Goal: Task Accomplishment & Management: Manage account settings

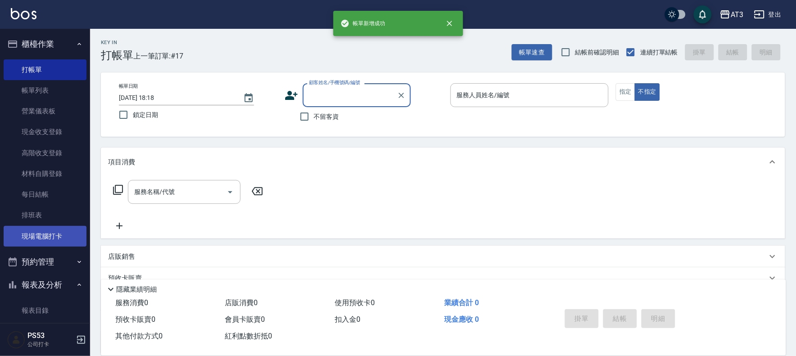
click at [66, 235] on link "現場電腦打卡" at bounding box center [45, 236] width 83 height 21
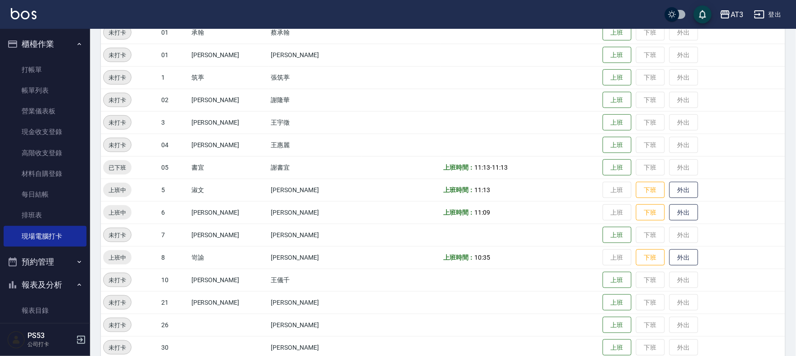
scroll to position [150, 0]
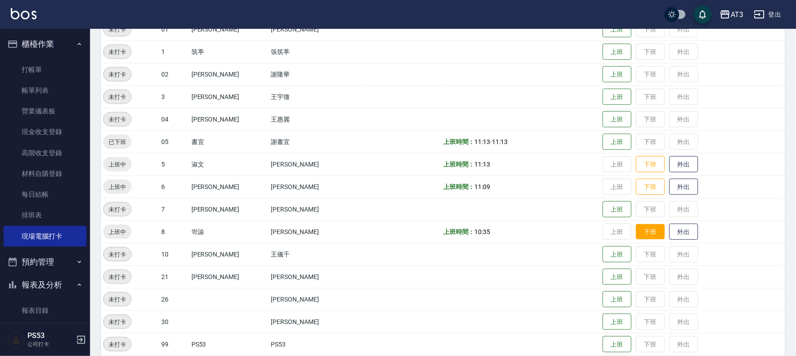
click at [636, 232] on button "下班" at bounding box center [650, 232] width 29 height 16
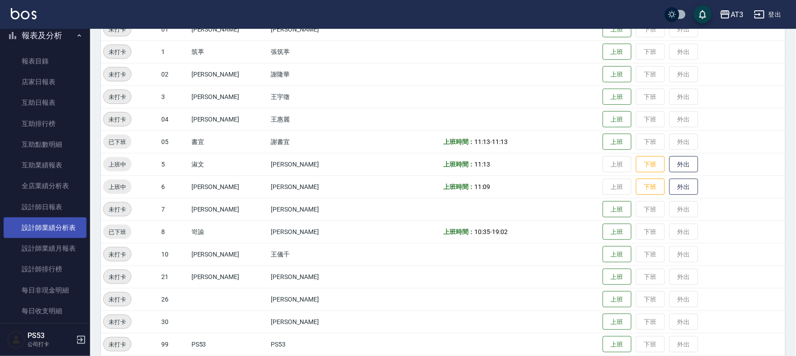
scroll to position [250, 0]
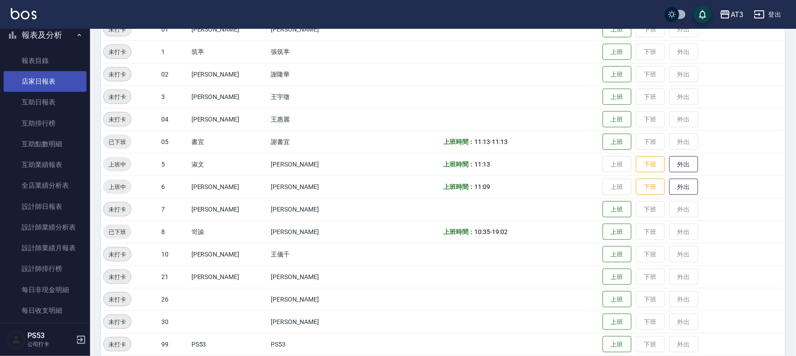
click at [51, 79] on link "店家日報表" at bounding box center [45, 81] width 83 height 21
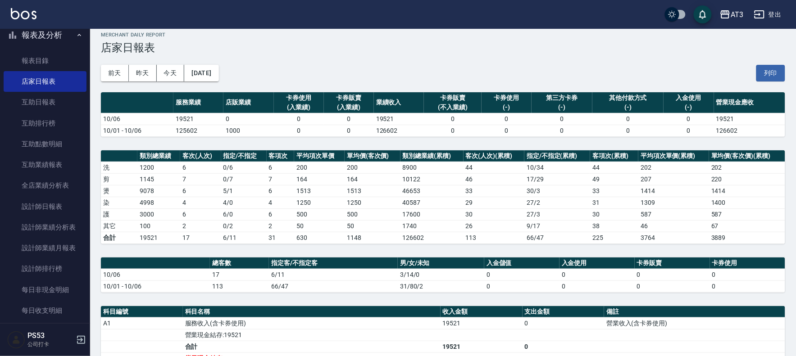
scroll to position [200, 0]
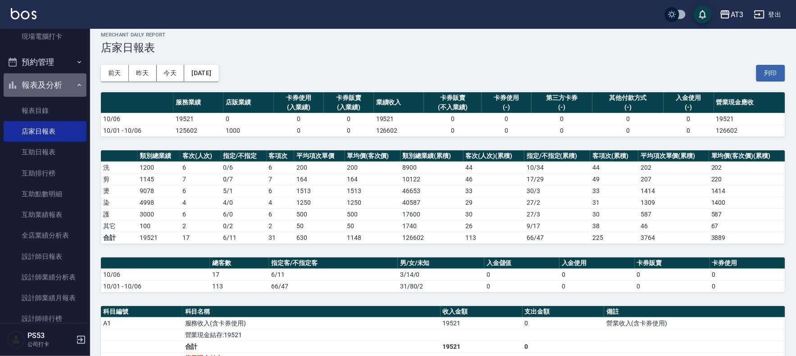
click at [54, 81] on button "報表及分析" at bounding box center [45, 84] width 83 height 23
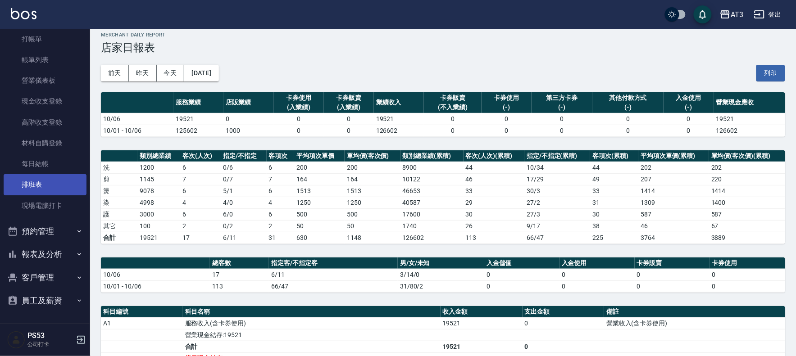
scroll to position [30, 0]
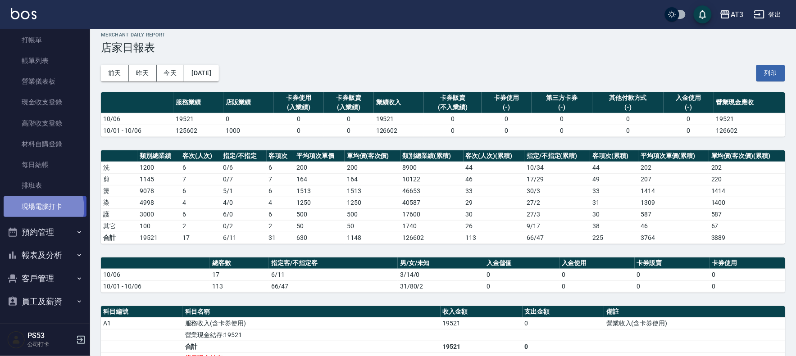
click at [41, 208] on link "現場電腦打卡" at bounding box center [45, 206] width 83 height 21
